Goal: Task Accomplishment & Management: Complete application form

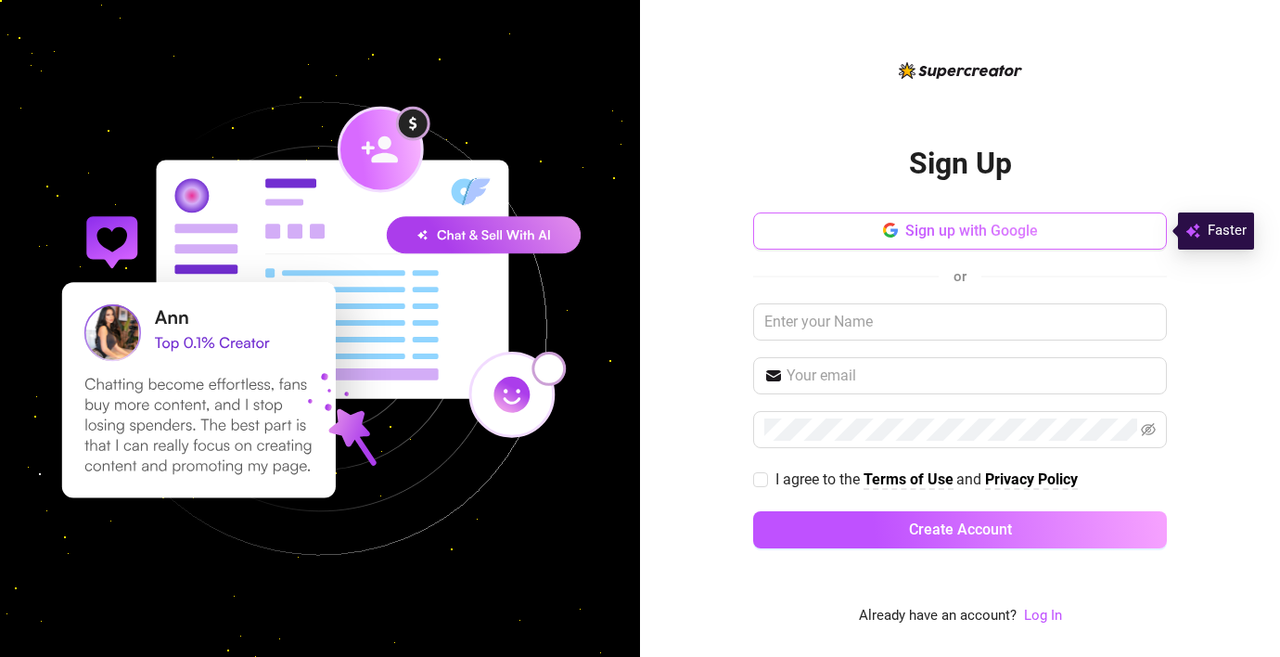
click at [871, 243] on button "Sign up with Google" at bounding box center [960, 230] width 414 height 37
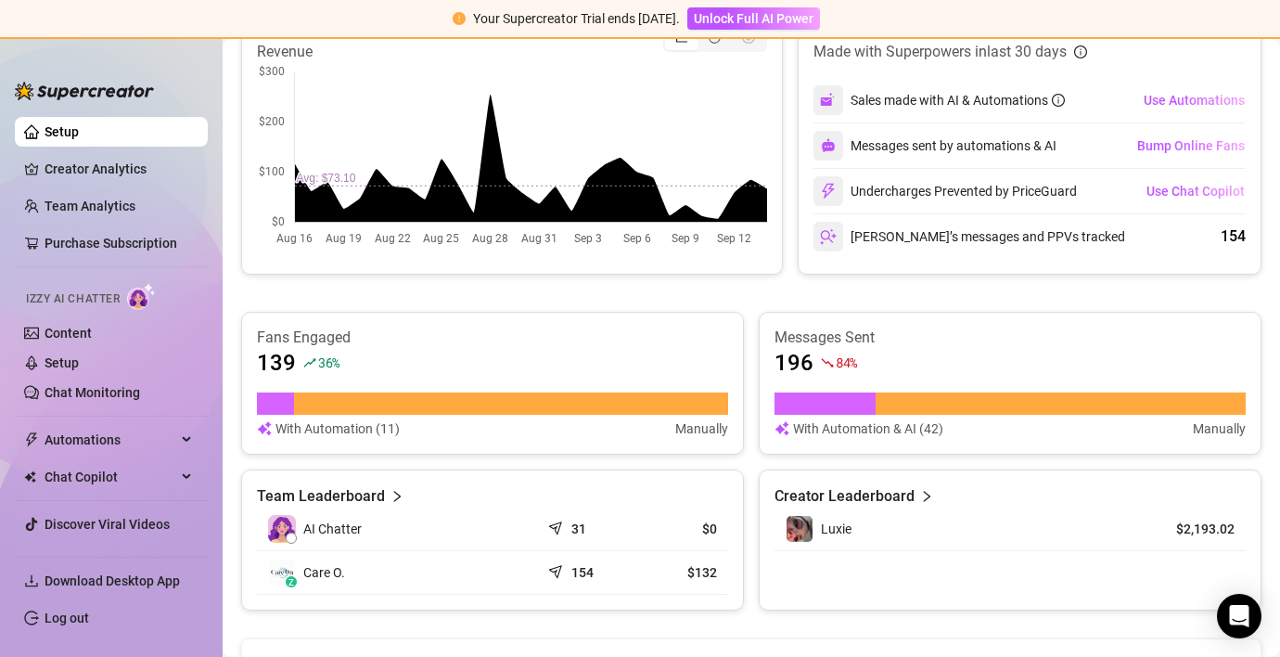
scroll to position [534, 0]
